Goal: Check status: Check status

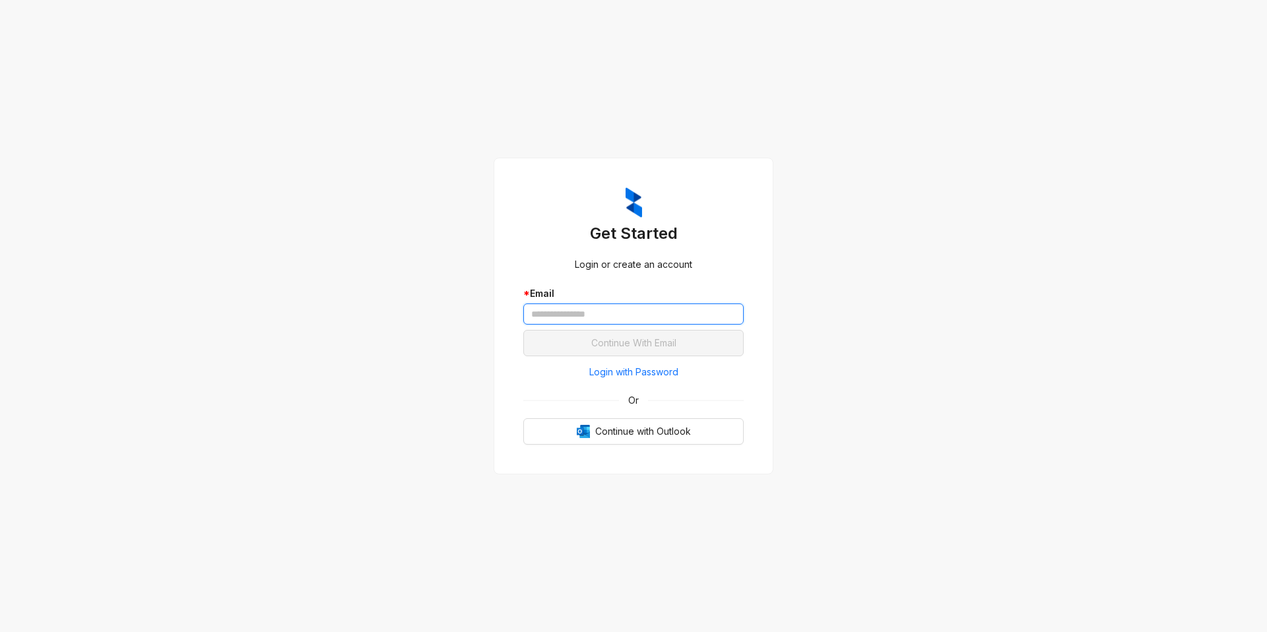
click at [621, 318] on input "text" at bounding box center [633, 314] width 220 height 21
click at [484, 232] on div "Get Started Login or create an account * Email Continue With Email Login with P…" at bounding box center [633, 316] width 1267 height 632
click at [554, 310] on input "text" at bounding box center [633, 314] width 220 height 21
click at [534, 94] on div "Get Started Login or create an account * Email Continue With Email Login with P…" at bounding box center [633, 316] width 1267 height 632
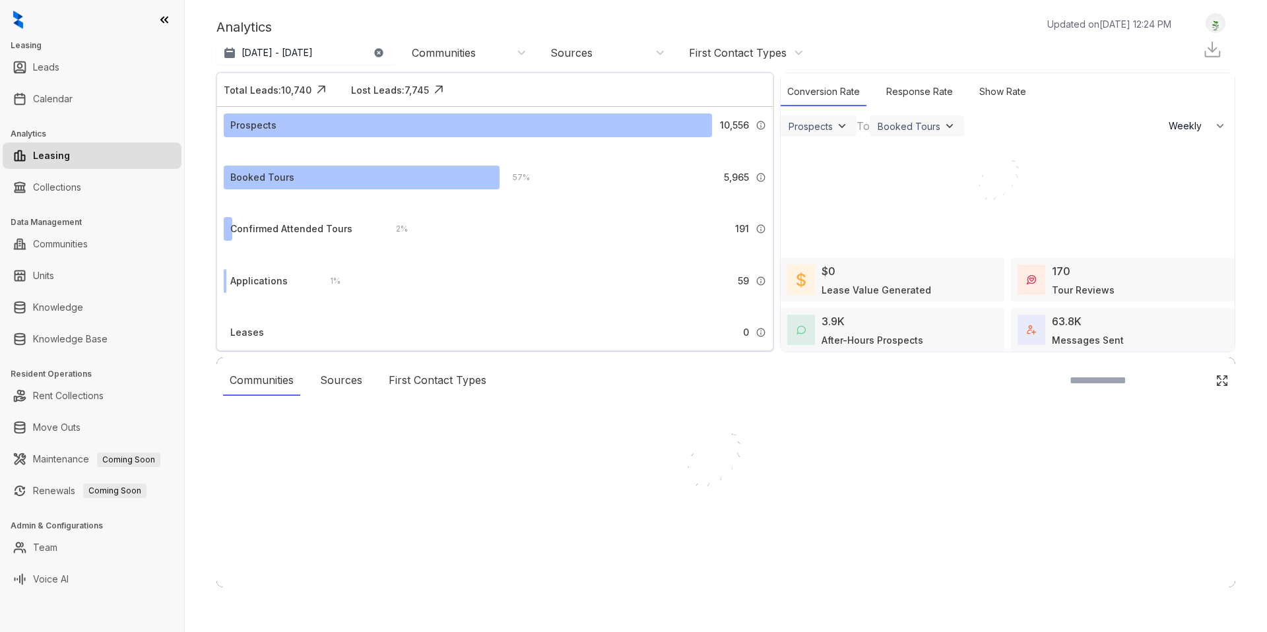
select select "******"
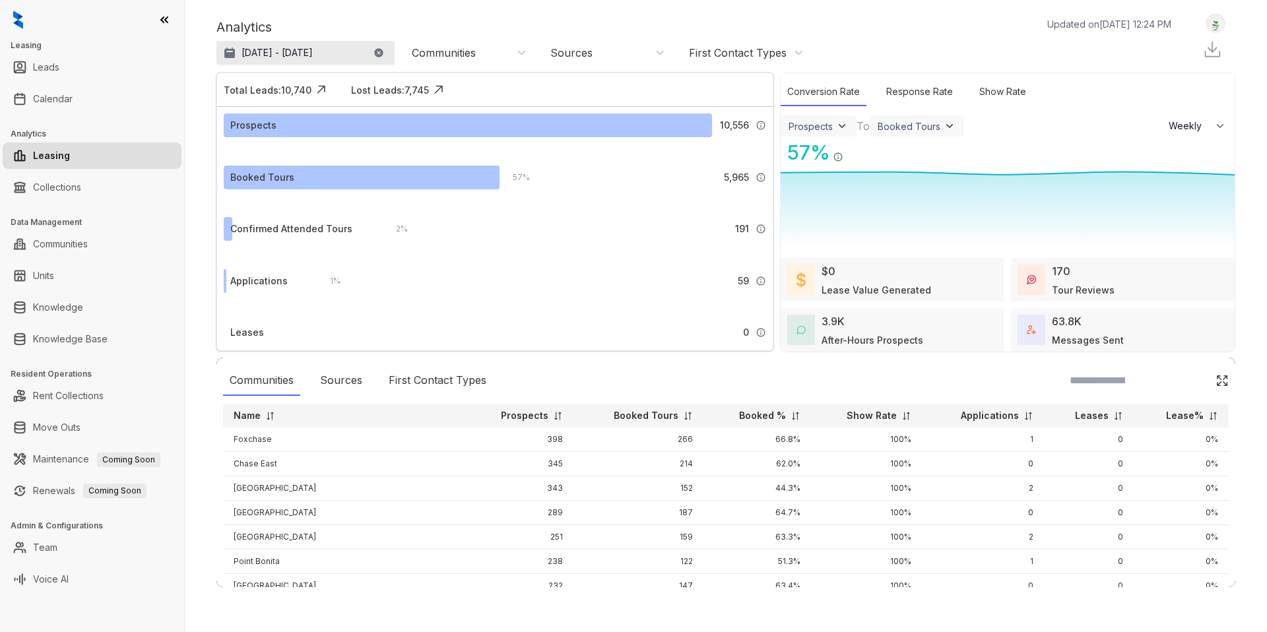
click at [290, 55] on p "Sep 15, 2025 - Oct 14, 2025" at bounding box center [277, 52] width 71 height 13
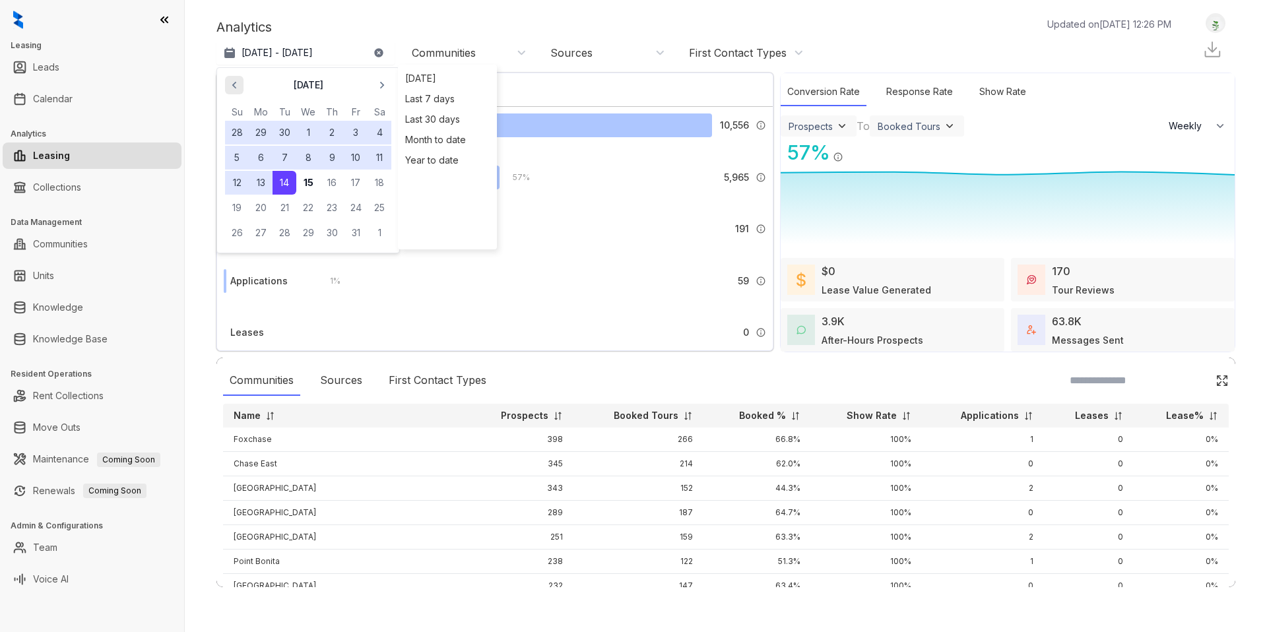
click at [236, 86] on icon "button" at bounding box center [234, 85] width 13 height 13
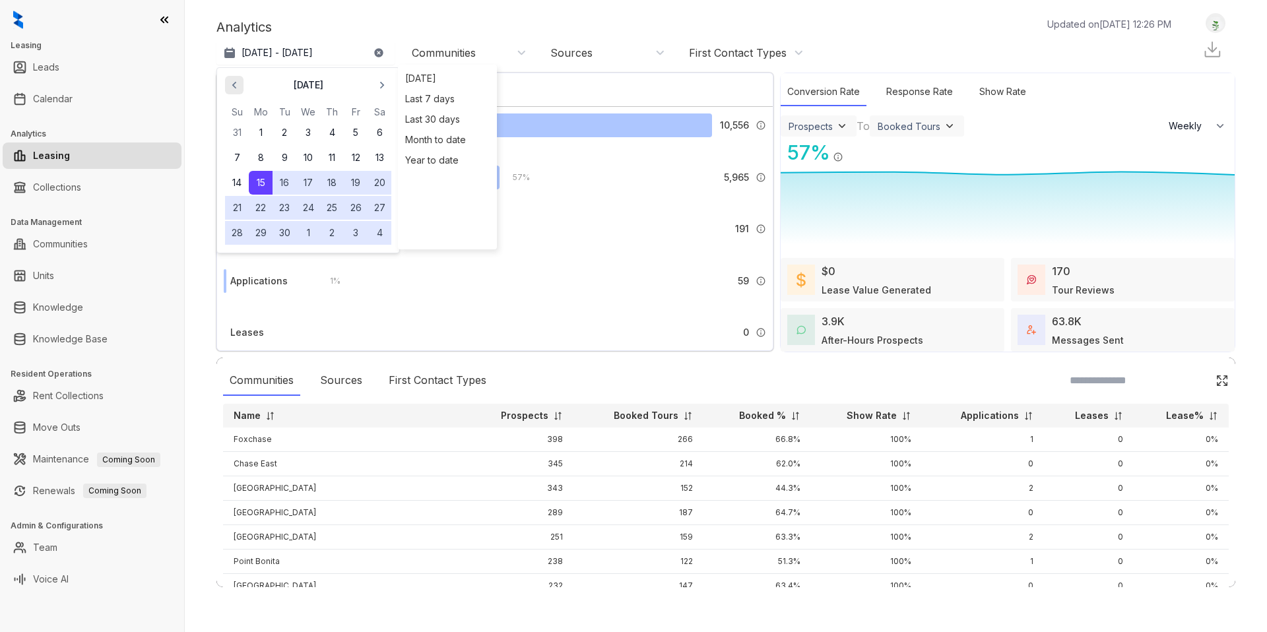
click at [236, 86] on icon "button" at bounding box center [234, 85] width 13 height 13
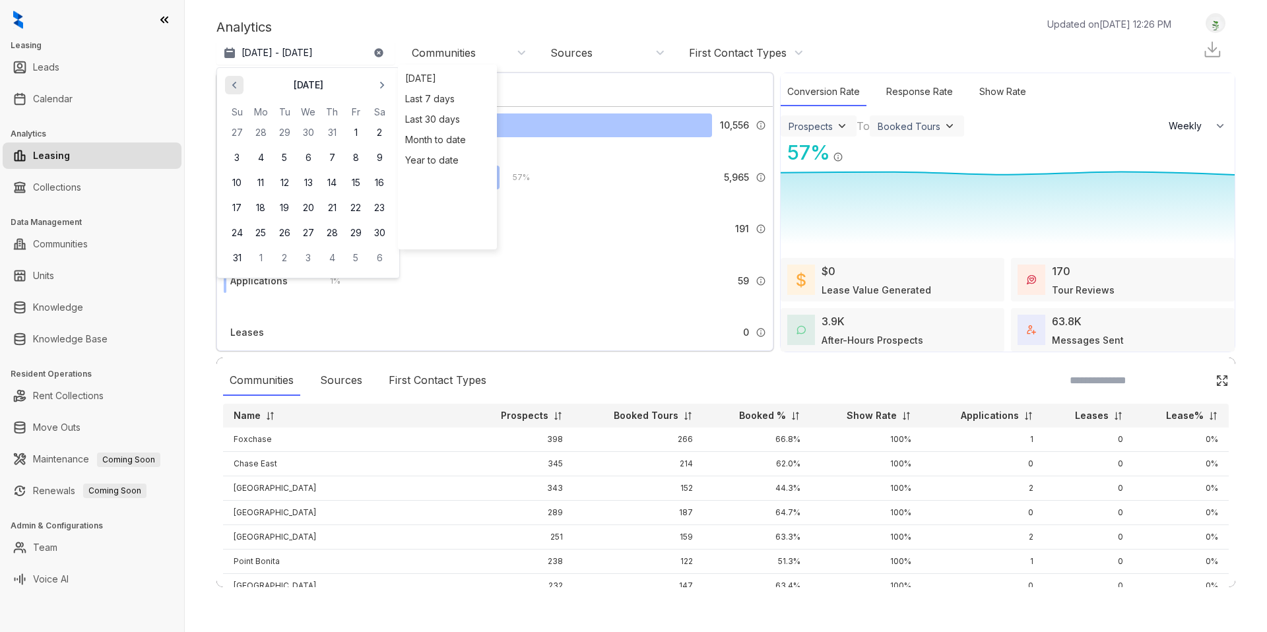
click at [240, 86] on icon "button" at bounding box center [234, 85] width 13 height 13
click at [382, 80] on icon "button" at bounding box center [382, 85] width 13 height 13
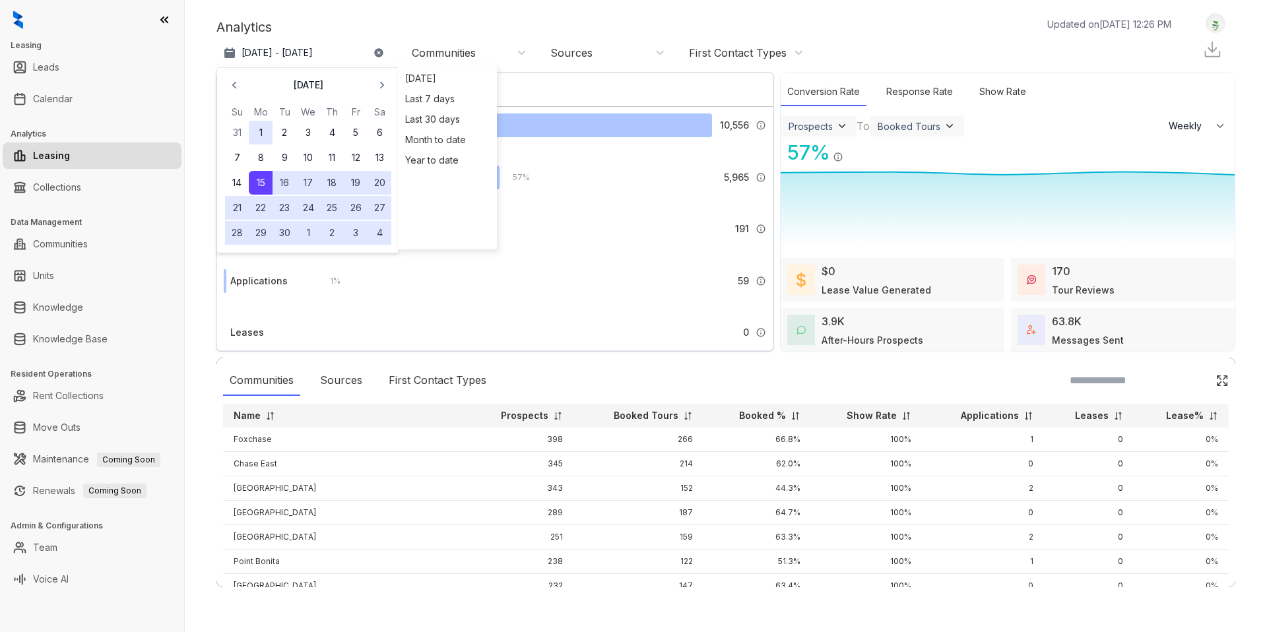
click at [267, 132] on button "1" at bounding box center [261, 133] width 24 height 24
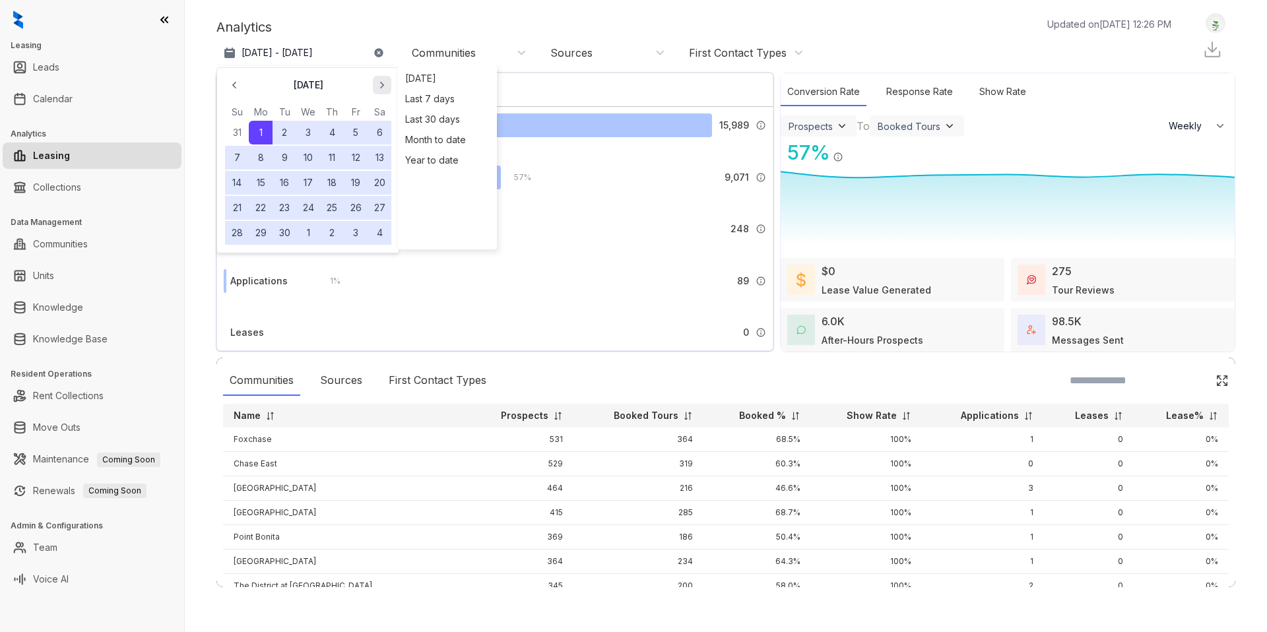
click at [374, 84] on span "button" at bounding box center [382, 85] width 21 height 21
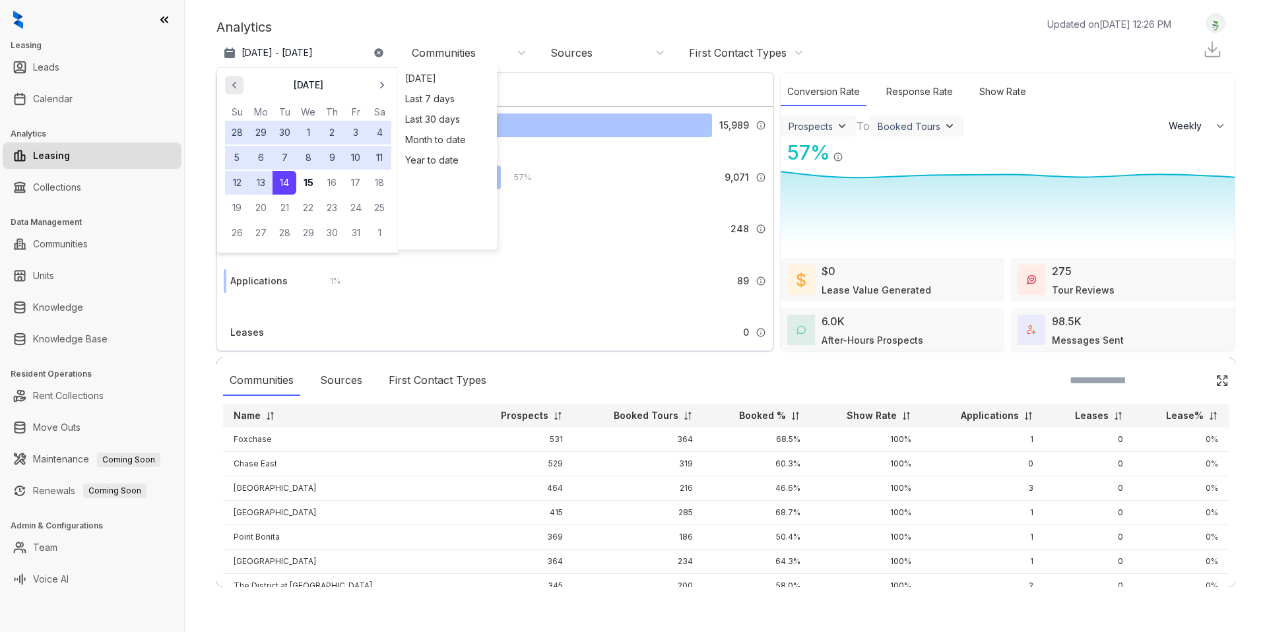
click at [234, 81] on icon "button" at bounding box center [234, 85] width 13 height 13
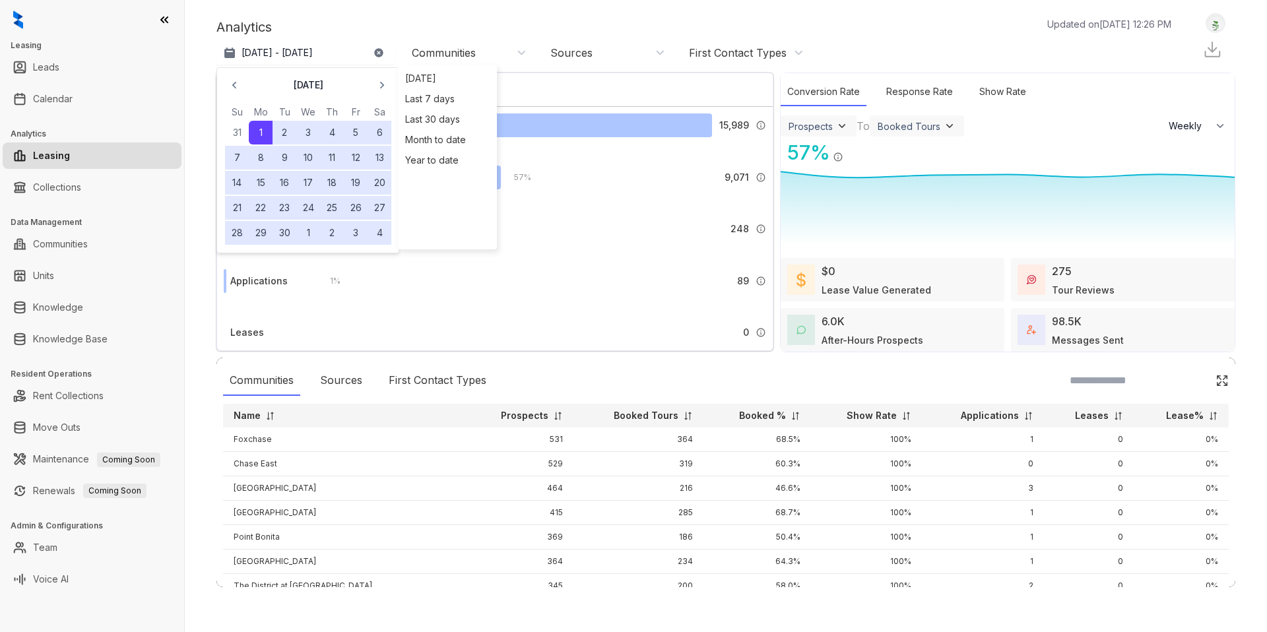
click at [286, 230] on button "30" at bounding box center [285, 233] width 24 height 24
click at [573, 4] on div "Analytics Updated on Oct 15, 2025, 12:27 PM Sep 1 - 30, 2025 September 2025 Su …" at bounding box center [726, 316] width 1083 height 632
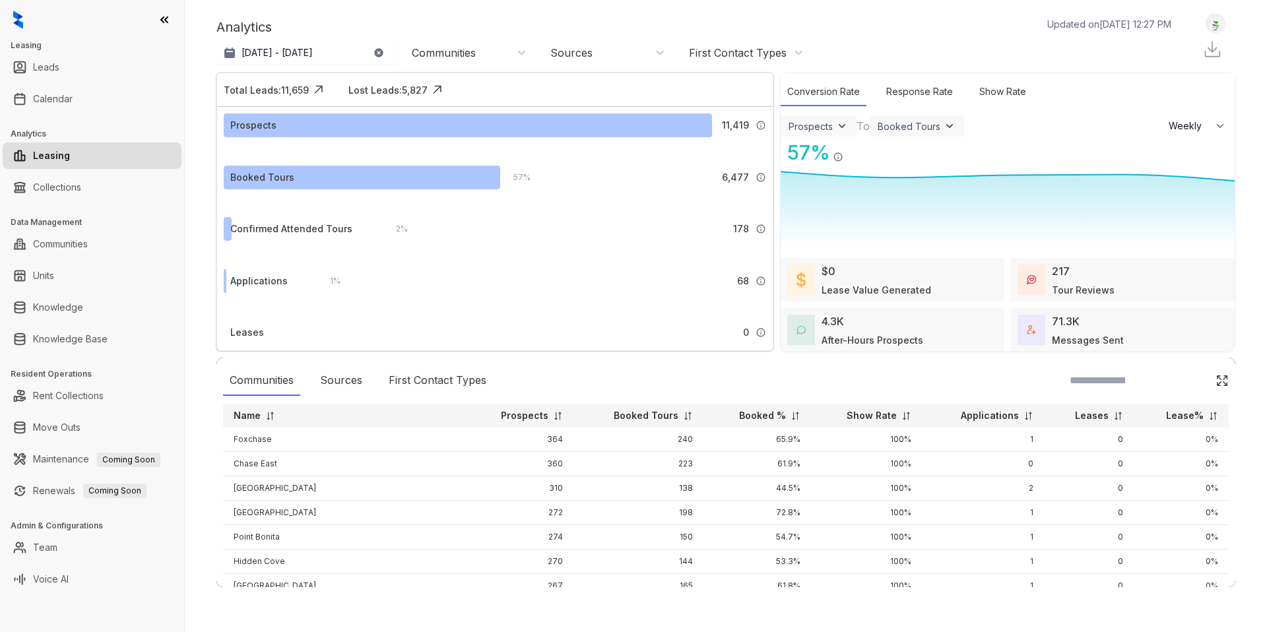
click at [257, 328] on div "Leases" at bounding box center [247, 332] width 34 height 15
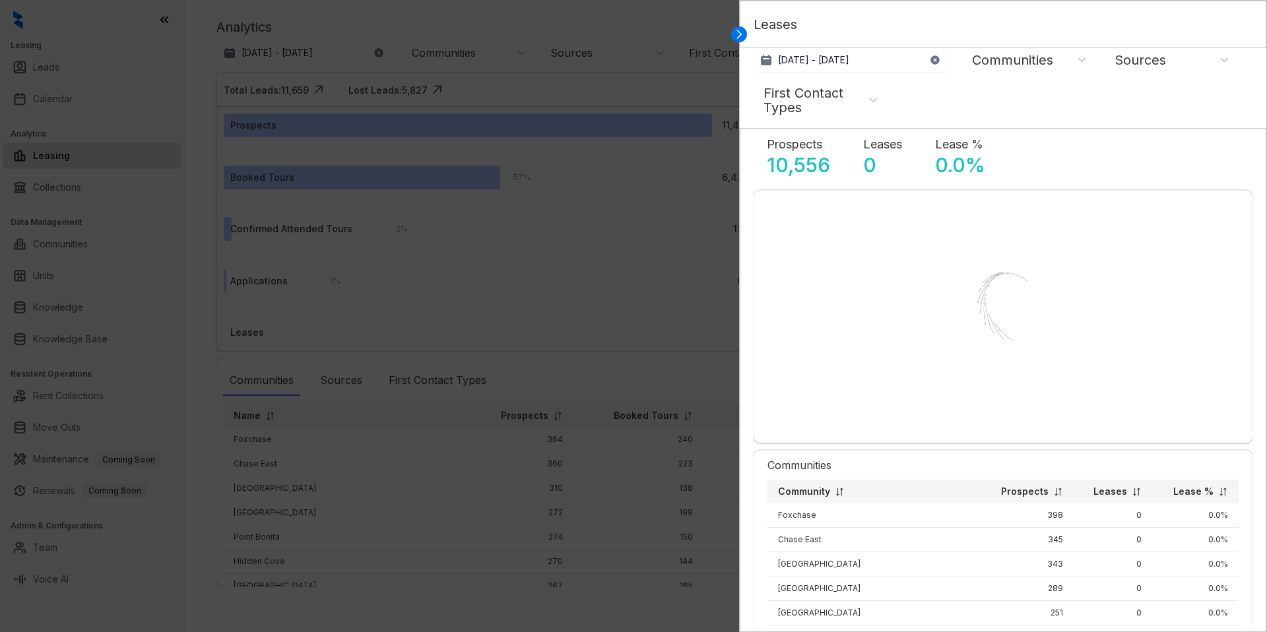
select select "******"
click at [335, 195] on div at bounding box center [633, 316] width 1267 height 632
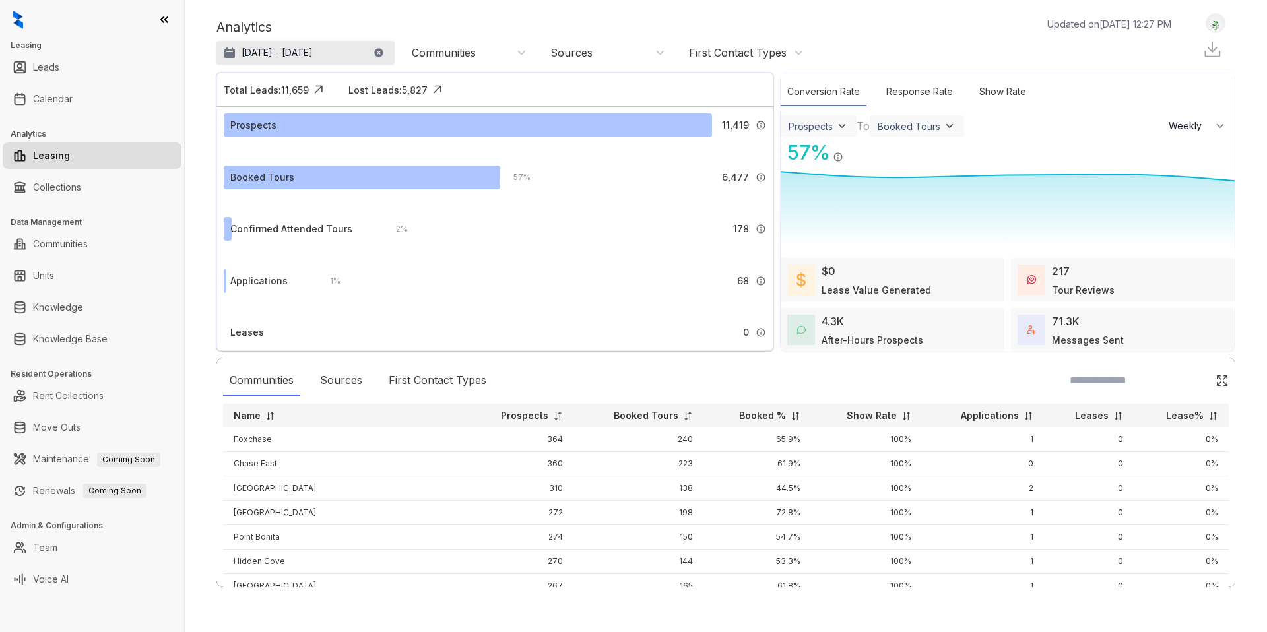
click at [293, 53] on p "Sep 1 - 30, 2025" at bounding box center [277, 52] width 71 height 13
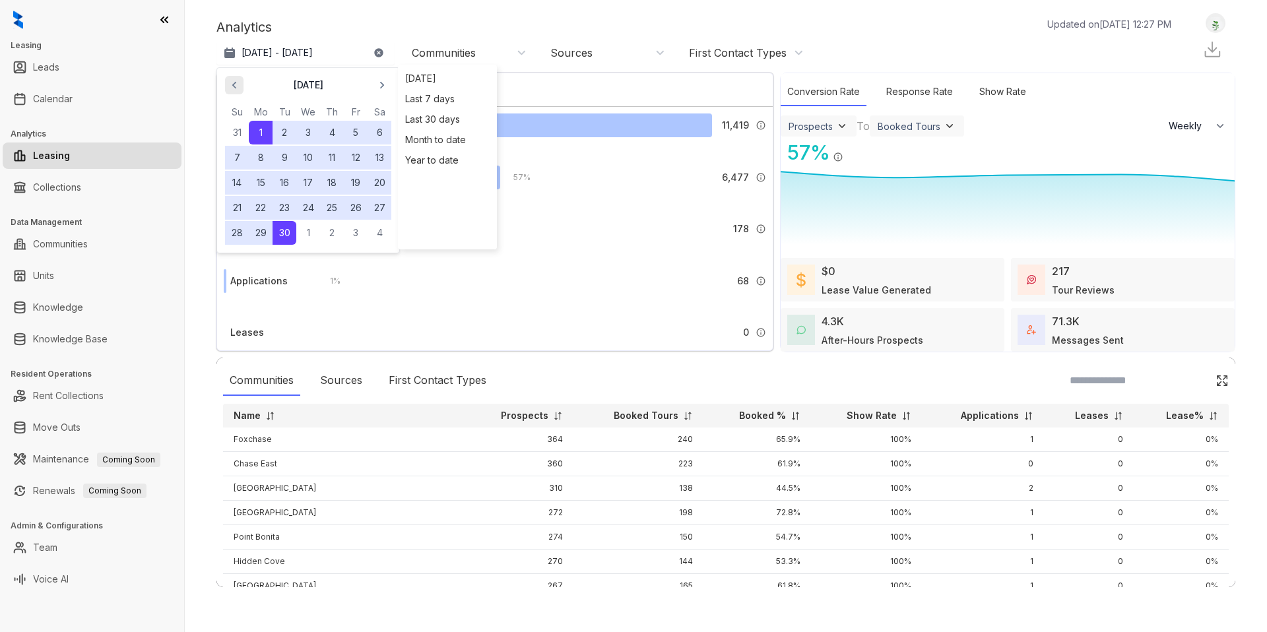
click at [243, 88] on span "button" at bounding box center [234, 85] width 21 height 21
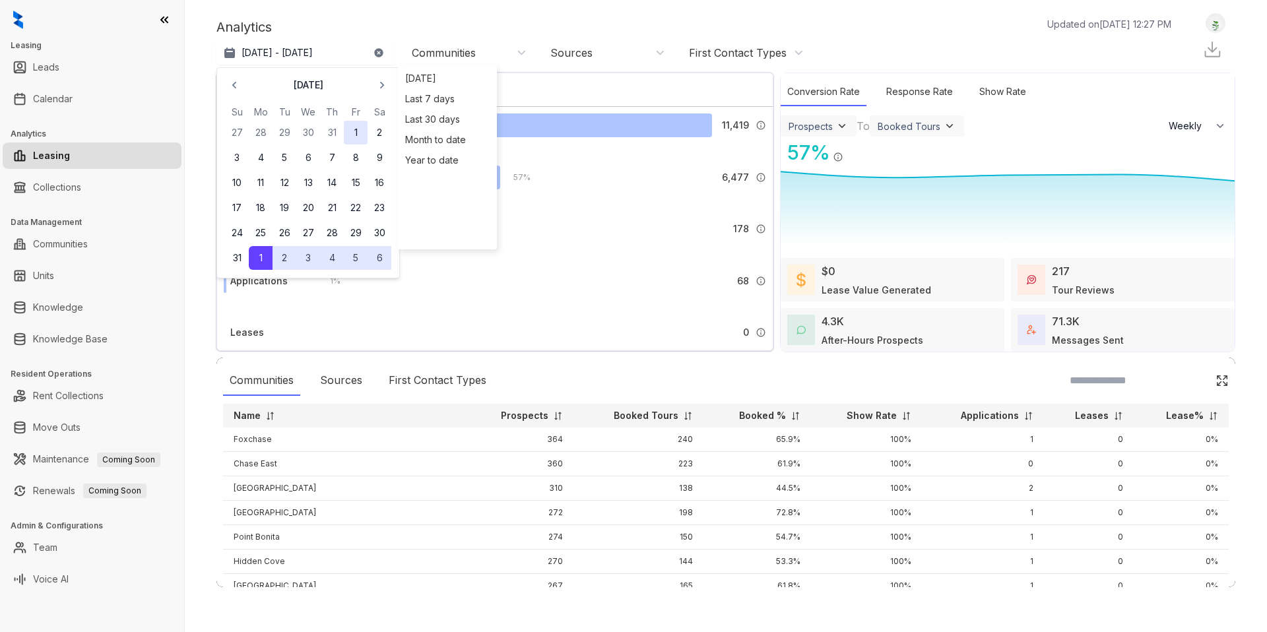
click at [354, 134] on button "1" at bounding box center [356, 133] width 24 height 24
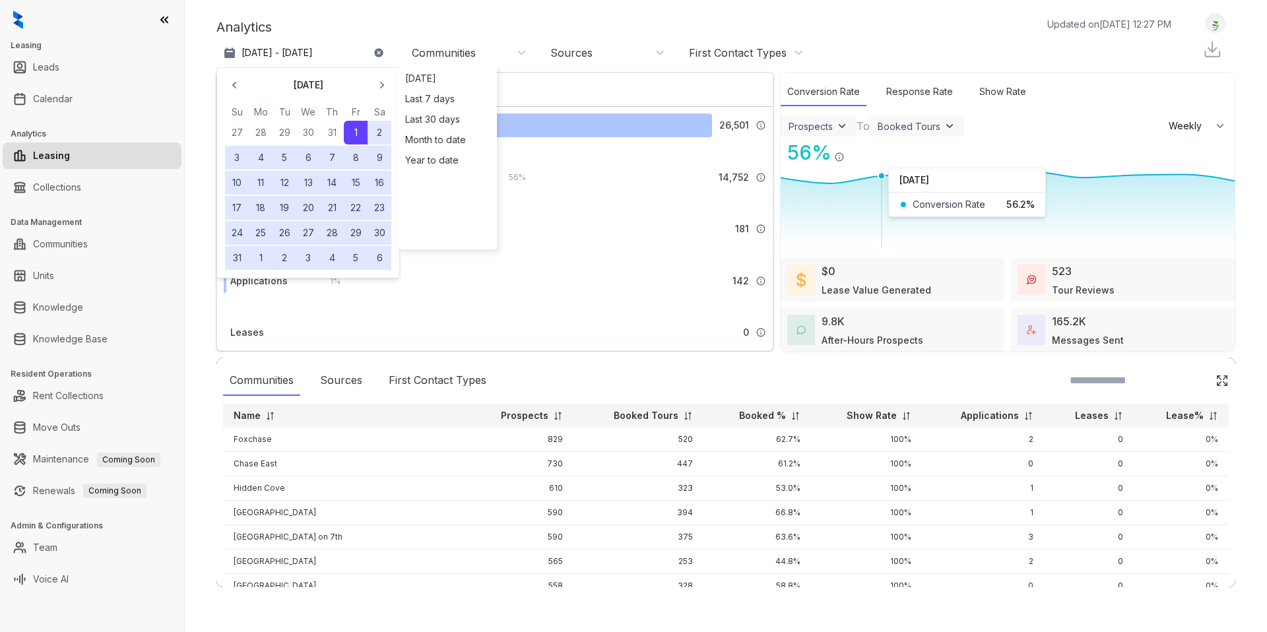
click at [896, 185] on icon at bounding box center [1008, 210] width 454 height 77
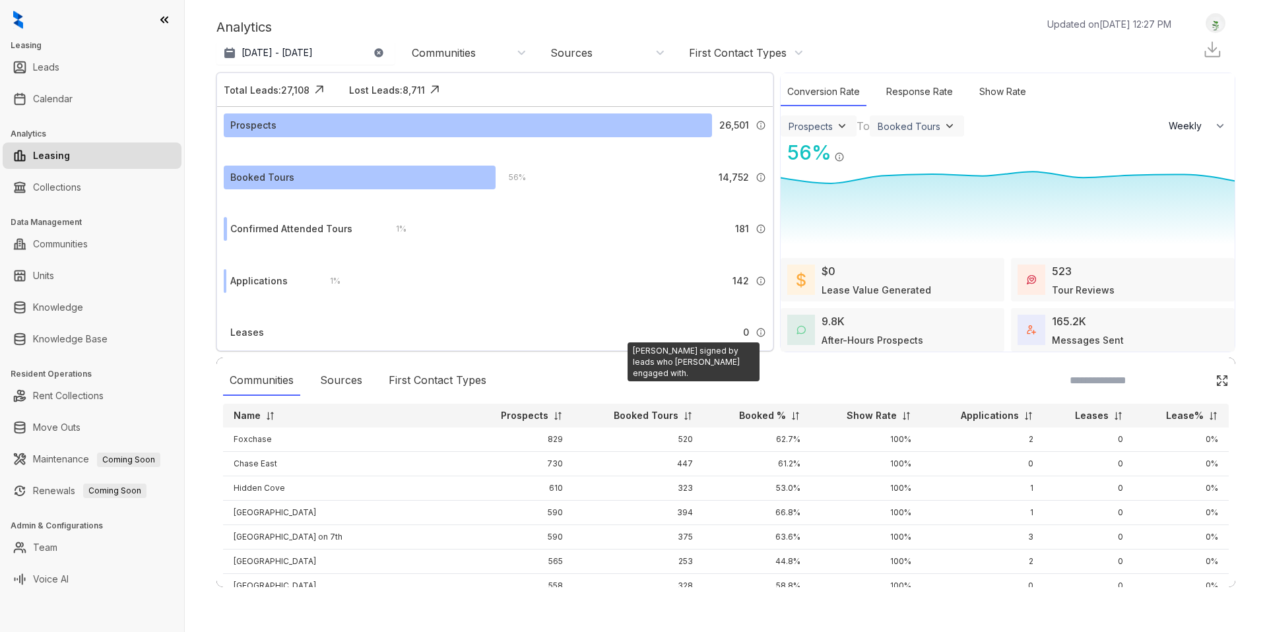
click at [757, 330] on img at bounding box center [761, 332] width 11 height 11
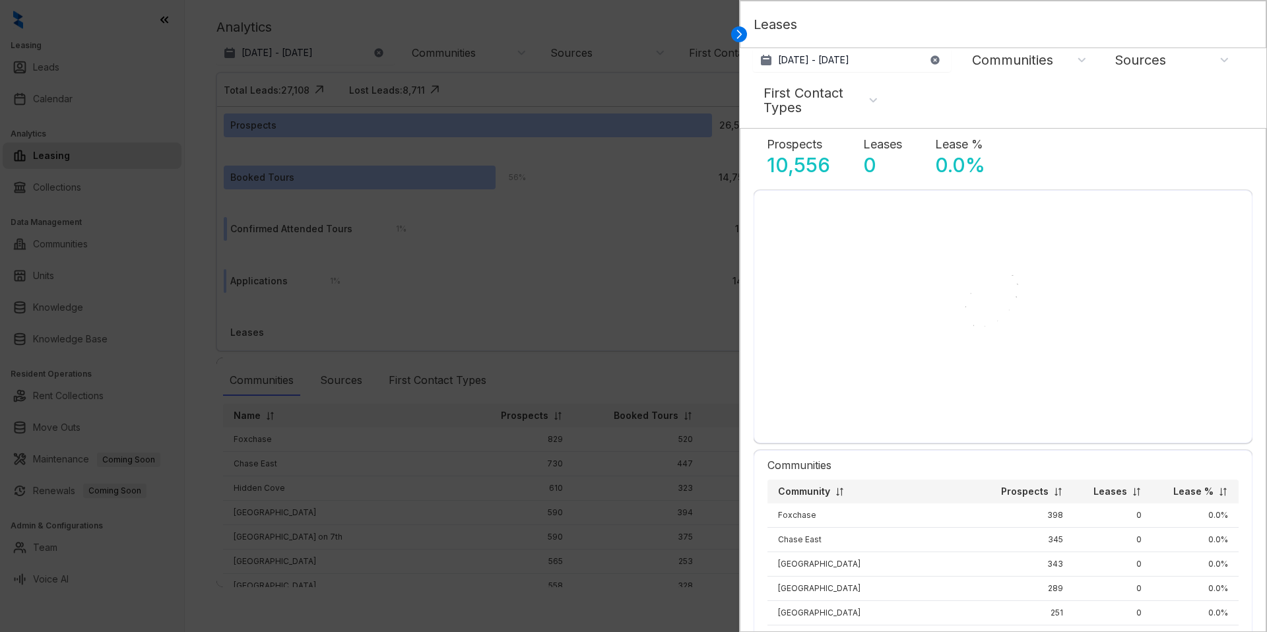
select select "******"
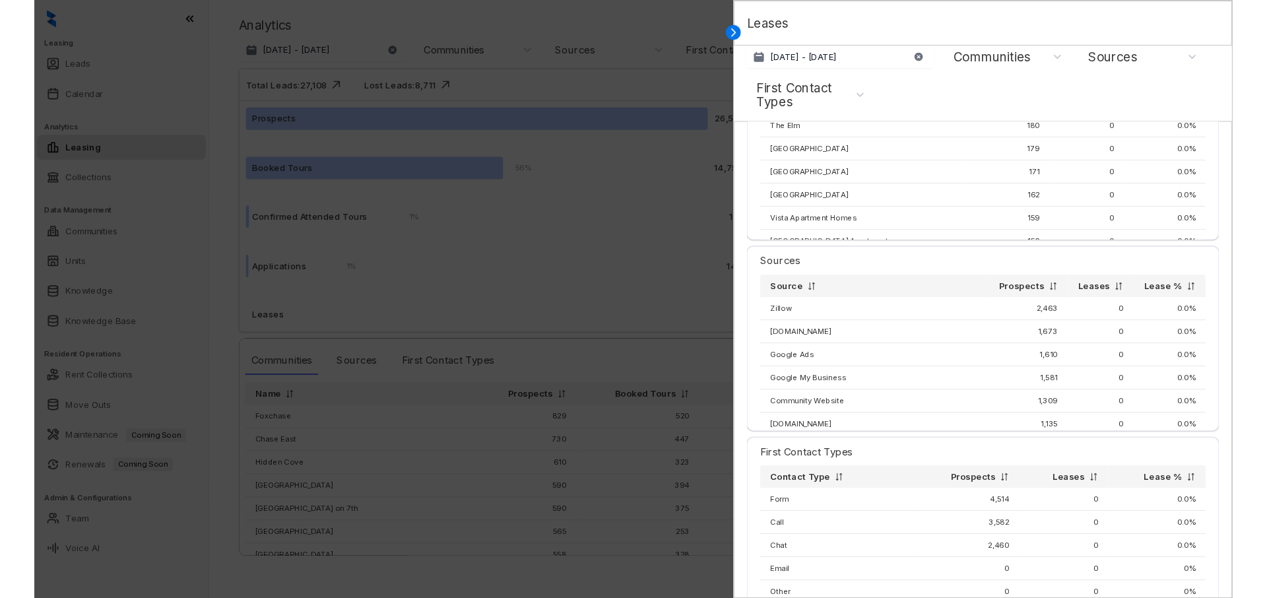
scroll to position [312, 0]
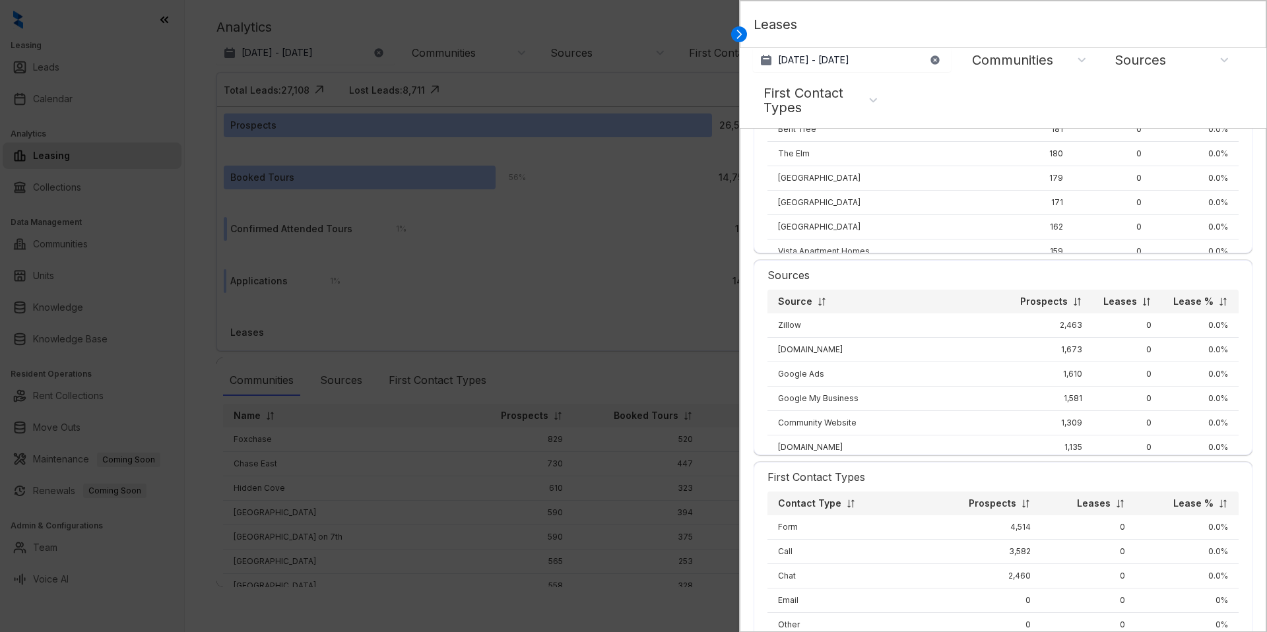
click at [696, 34] on div at bounding box center [633, 316] width 1267 height 632
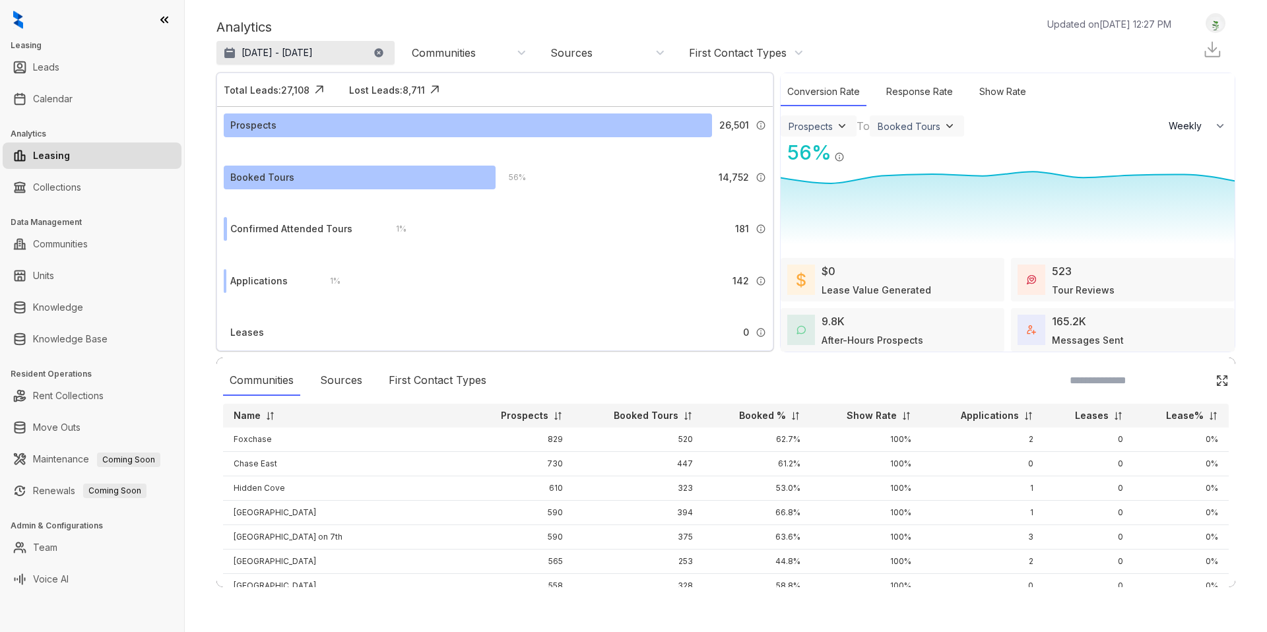
click at [313, 50] on p "Aug 1, 2025 - Sep 30, 2025" at bounding box center [277, 52] width 71 height 13
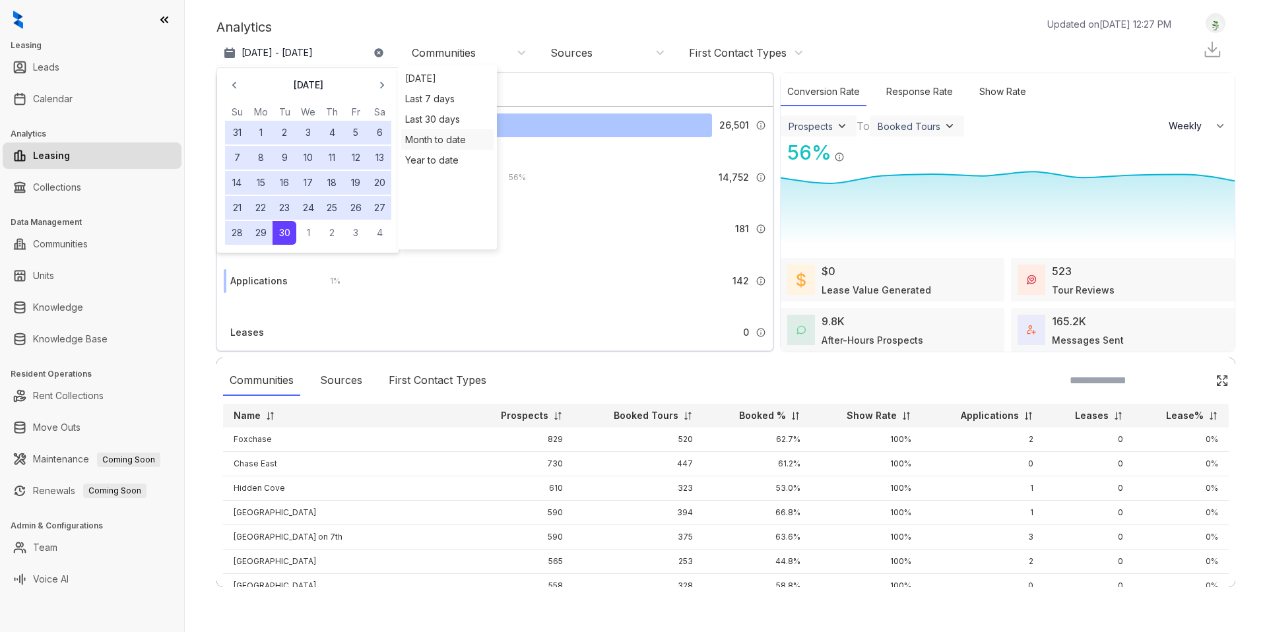
click at [437, 143] on div "Month to date" at bounding box center [447, 139] width 92 height 20
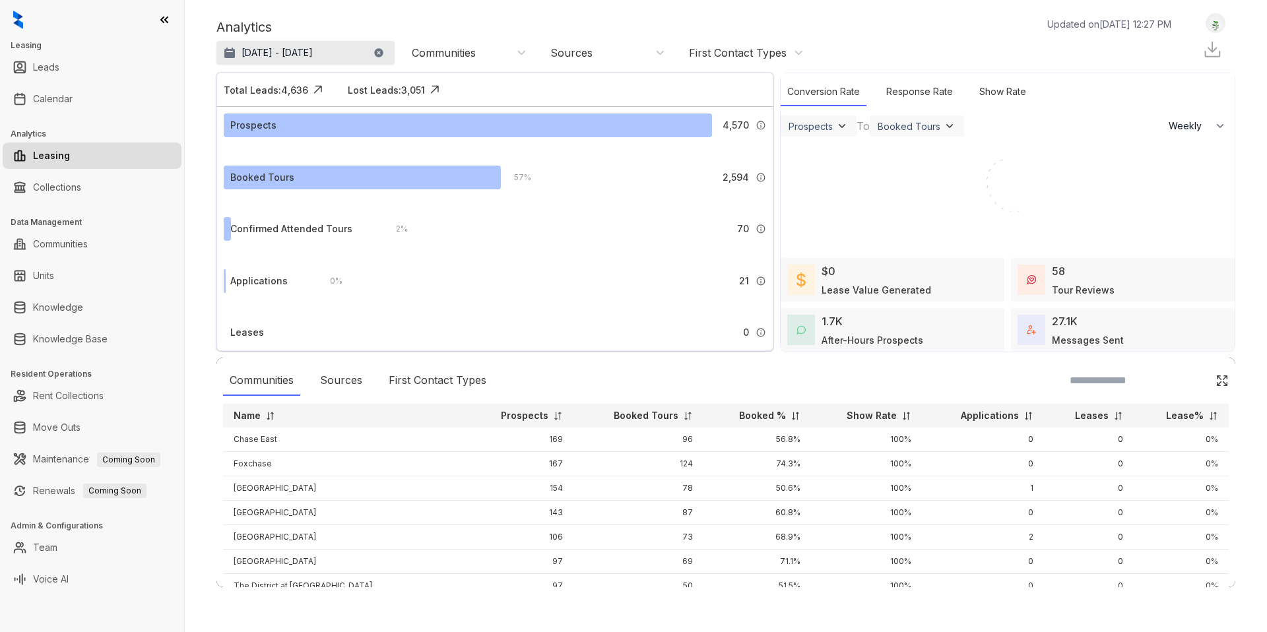
click at [299, 48] on p "Oct 1 - 15, 2025" at bounding box center [277, 52] width 71 height 13
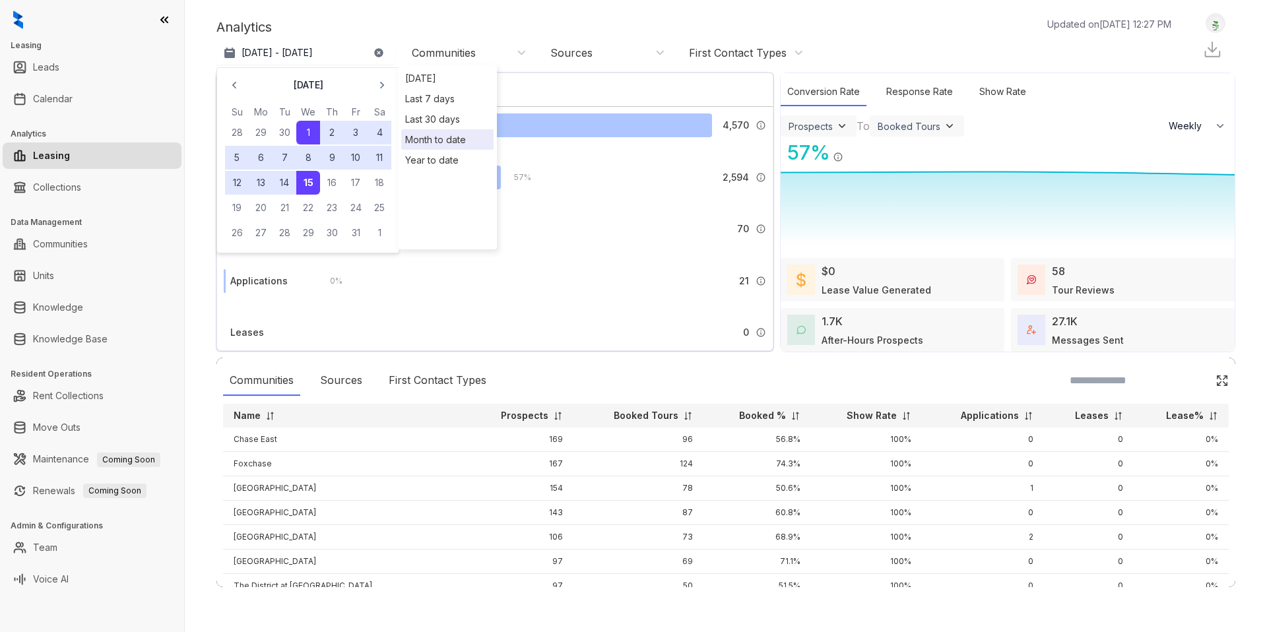
click at [434, 25] on div "Analytics Updated on Oct 15, 2025, 12:27 PM" at bounding box center [701, 27] width 968 height 20
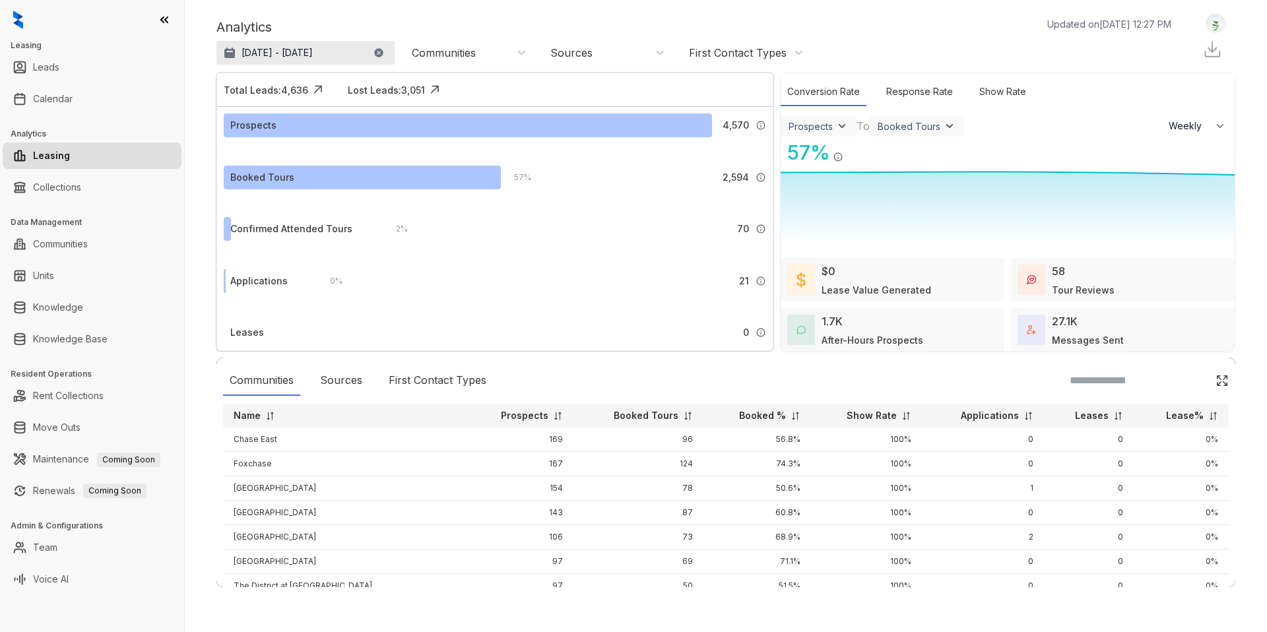
click at [311, 48] on button "Oct 1 - 15, 2025" at bounding box center [306, 53] width 178 height 24
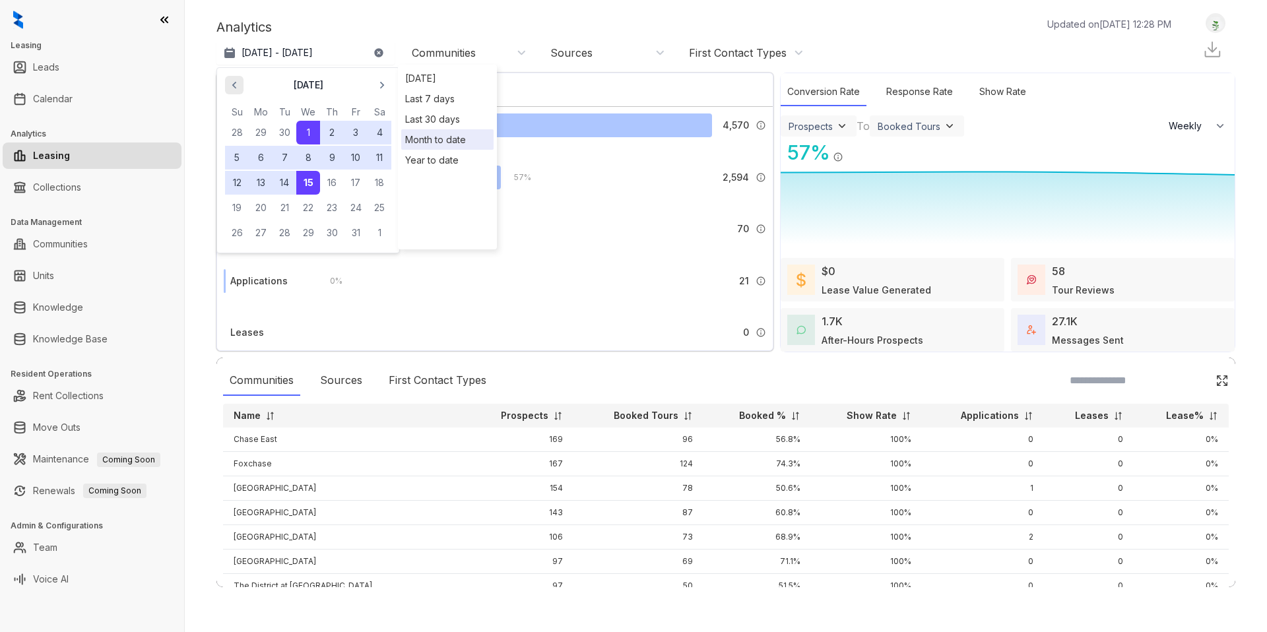
click at [238, 81] on icon "button" at bounding box center [234, 85] width 13 height 13
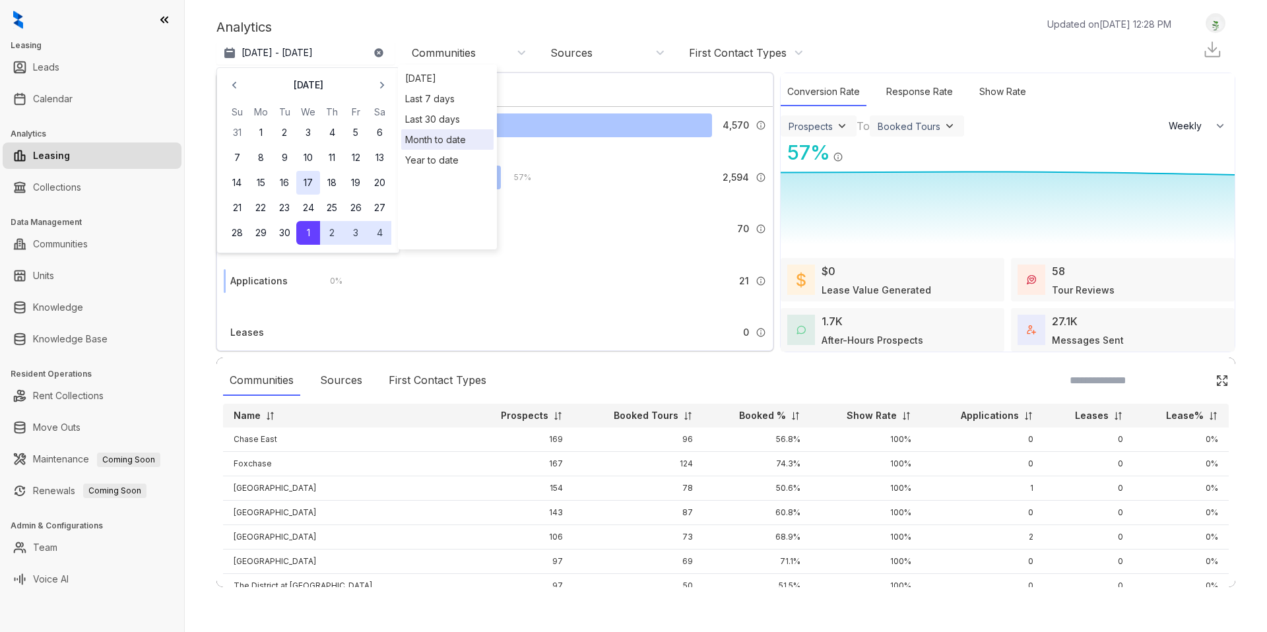
click at [305, 181] on button "17" at bounding box center [308, 183] width 24 height 24
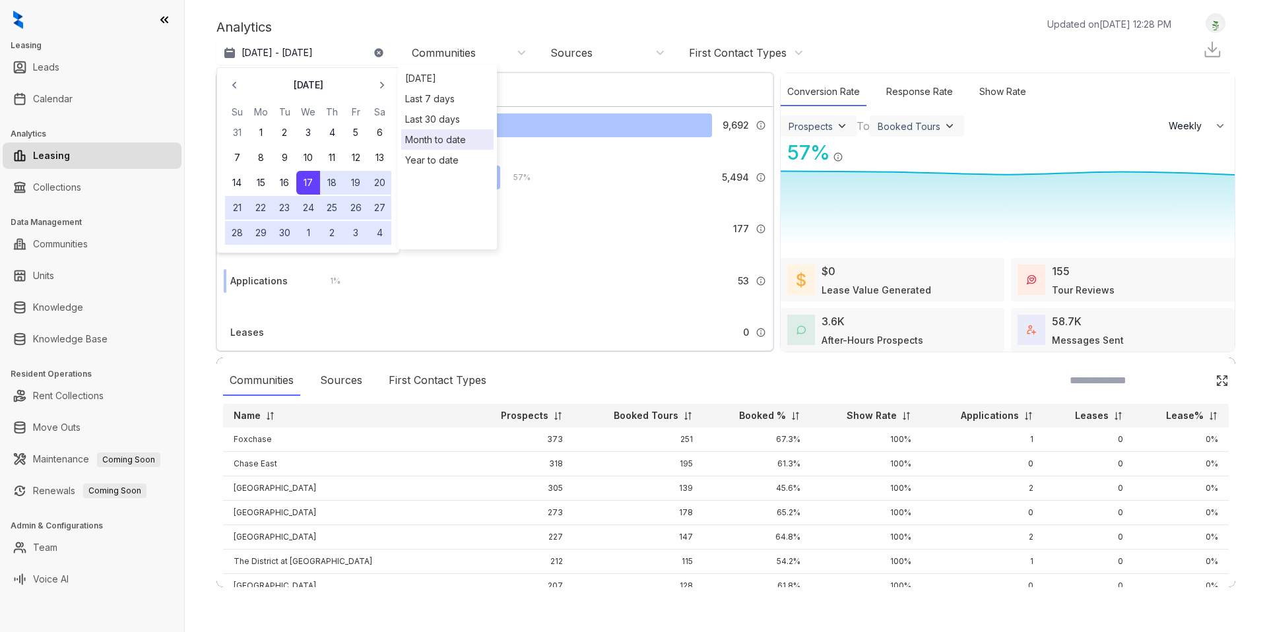
click at [345, 11] on div "Analytics Updated on Oct 15, 2025, 12:28 PM Sep 17, 2025 - Oct 15, 2025 Septemb…" at bounding box center [726, 316] width 1083 height 632
